Goal: Navigation & Orientation: Find specific page/section

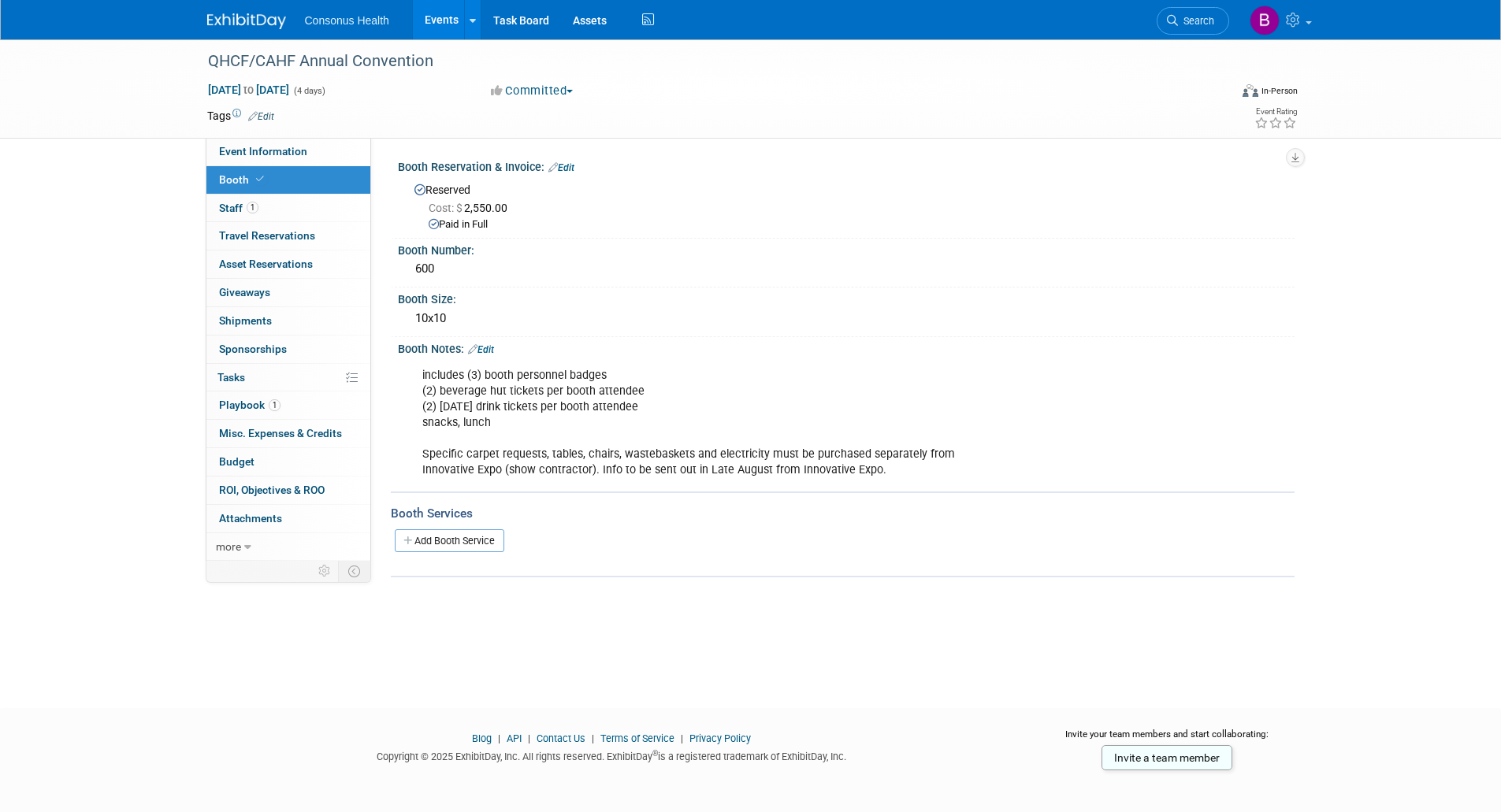
click at [439, 21] on link "Events" at bounding box center [442, 20] width 58 height 40
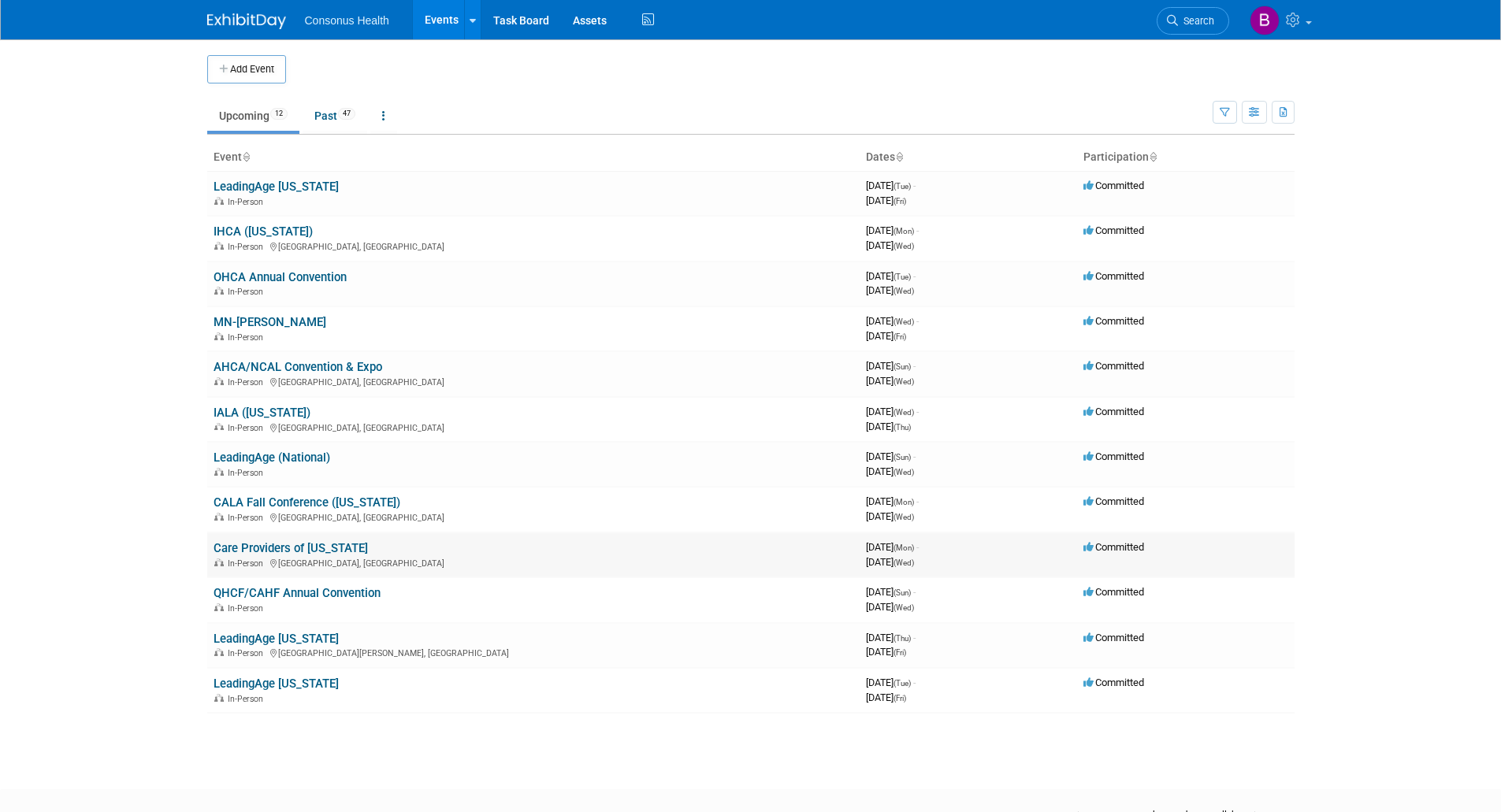
click at [261, 550] on link "Care Providers of [US_STATE]" at bounding box center [291, 548] width 154 height 14
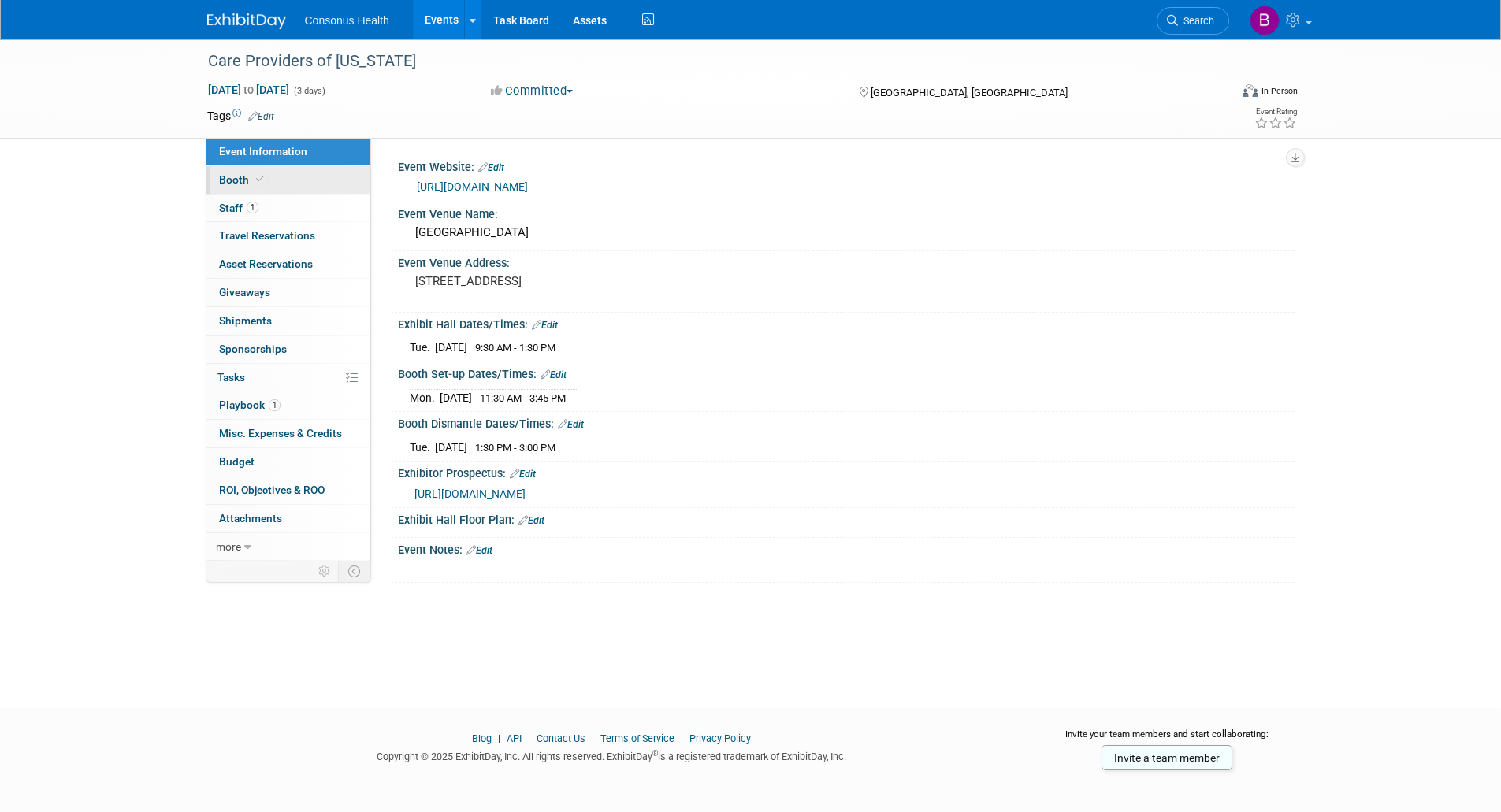
click at [233, 182] on span "Booth" at bounding box center [243, 179] width 48 height 12
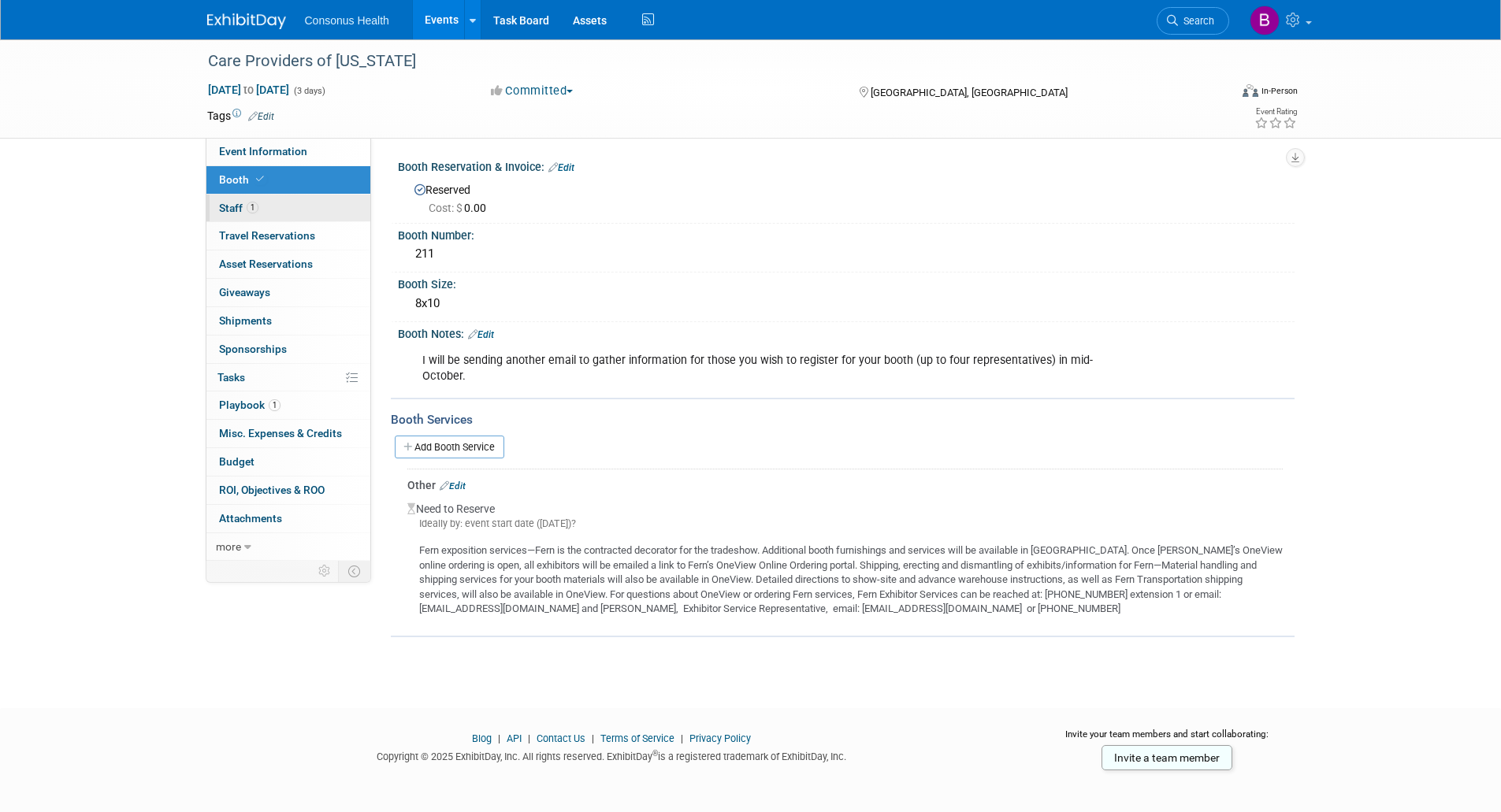
click at [230, 207] on span "Staff 1" at bounding box center [239, 207] width 40 height 12
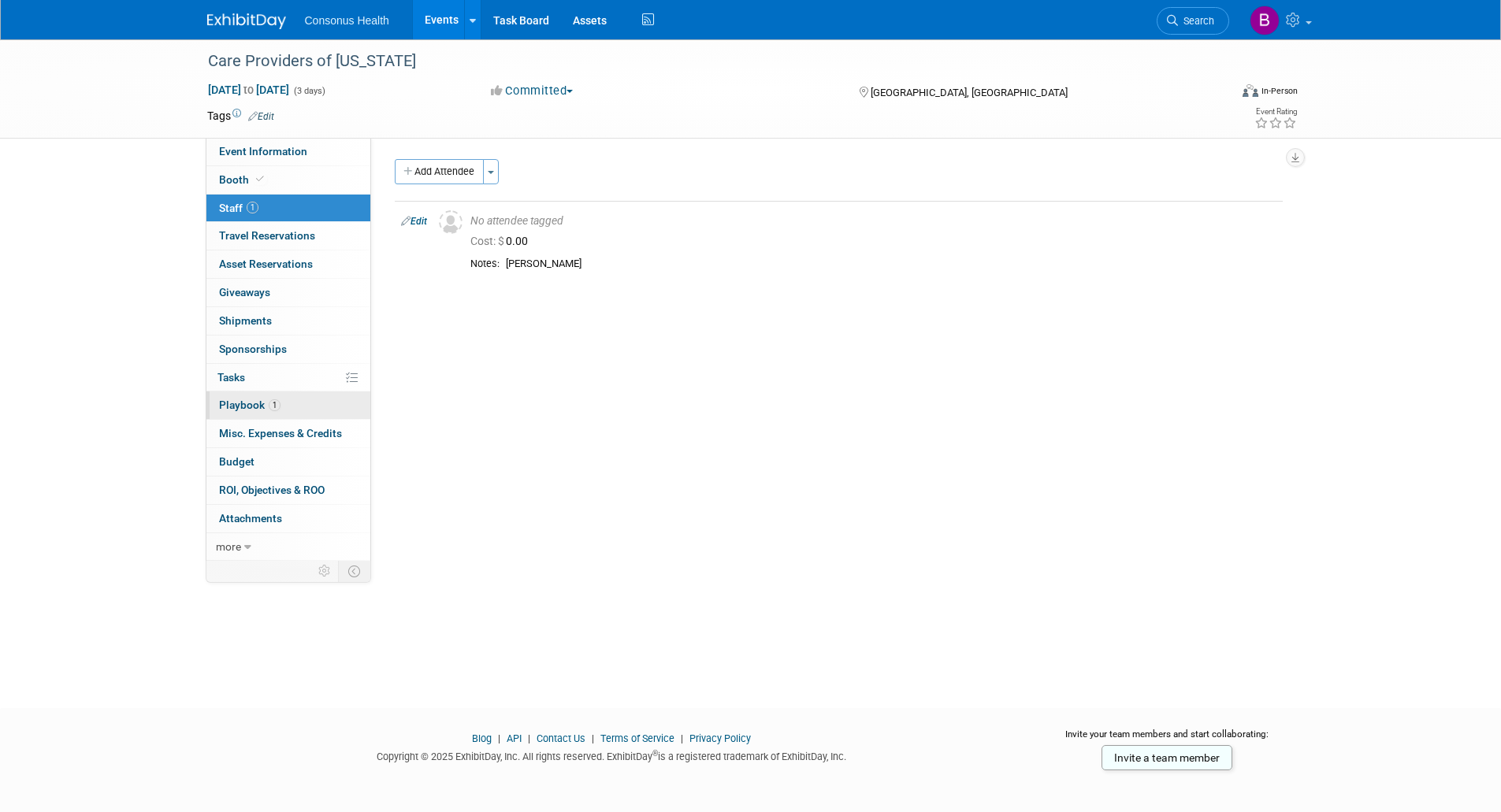
click at [233, 395] on link "1 Playbook 1" at bounding box center [288, 404] width 164 height 27
